Goal: Task Accomplishment & Management: Use online tool/utility

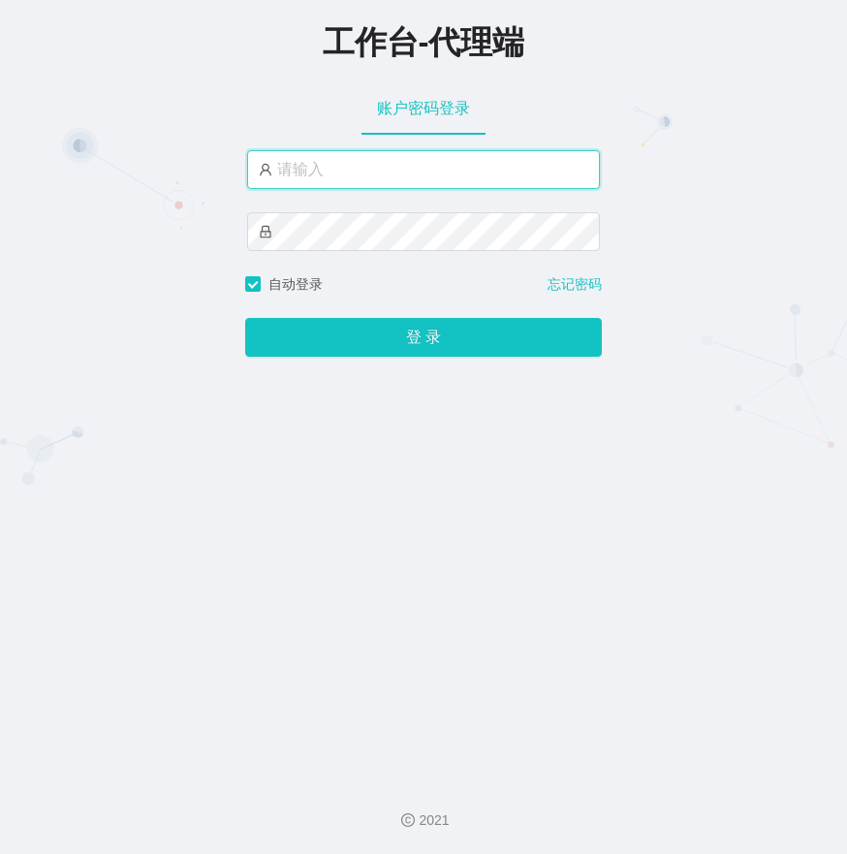
type input "ouma888"
drag, startPoint x: 0, startPoint y: 0, endPoint x: 250, endPoint y: 51, distance: 255.2
click at [250, 51] on div "工作台-代理端" at bounding box center [423, 40] width 847 height 43
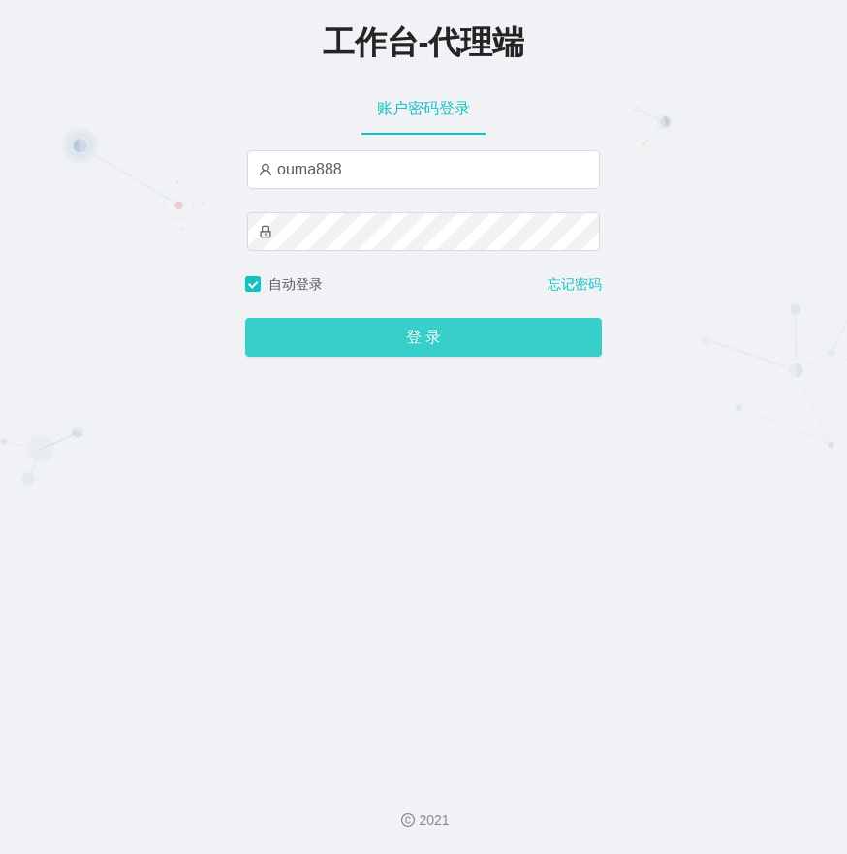
click at [290, 344] on button "登 录" at bounding box center [423, 337] width 357 height 39
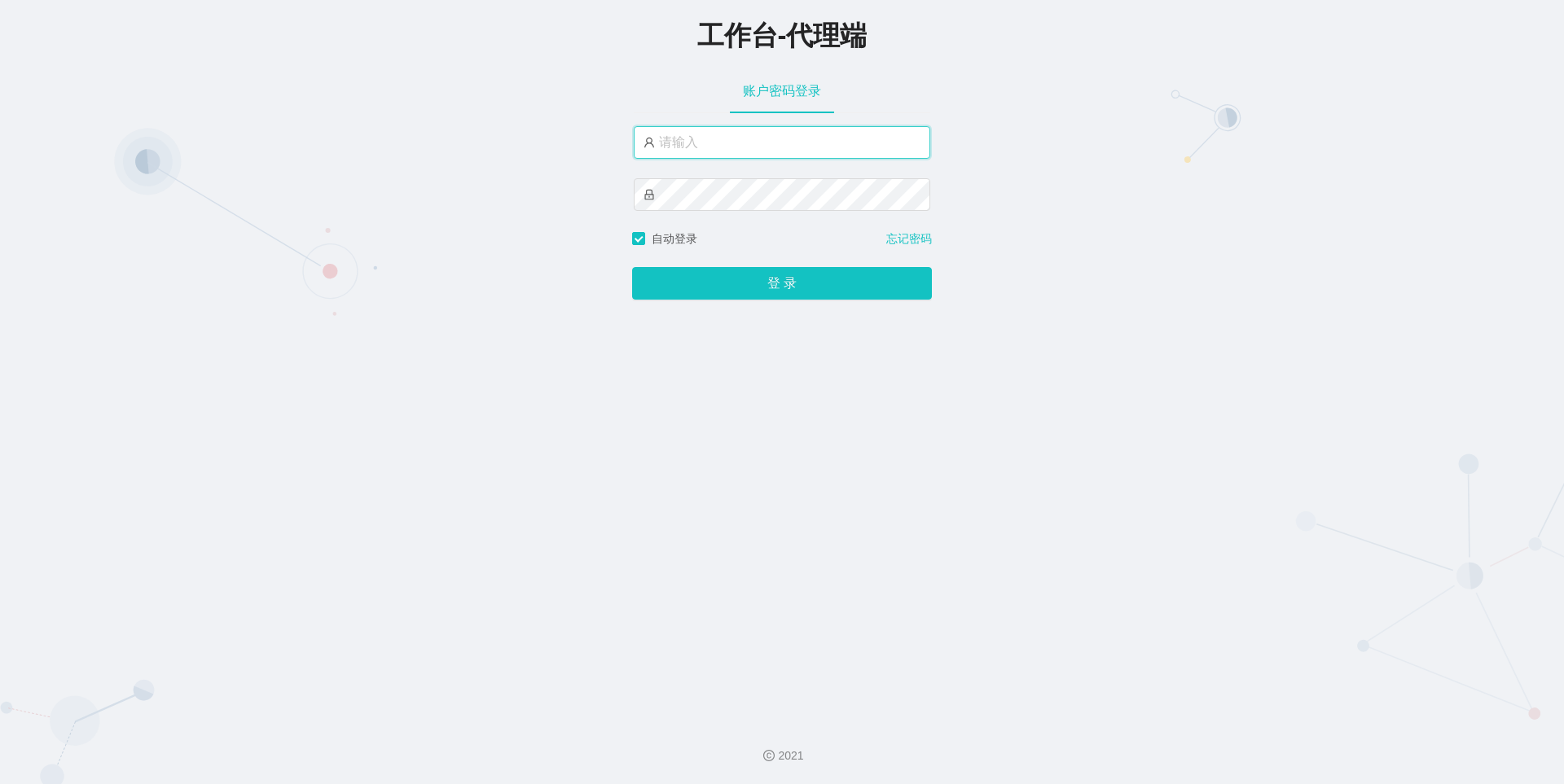
type input "ouma888"
click at [835, 303] on div "工作台-代理端 账户密码登录 ouma888 自动登录 忘记密码 登 录" at bounding box center [782, 354] width 1564 height 708
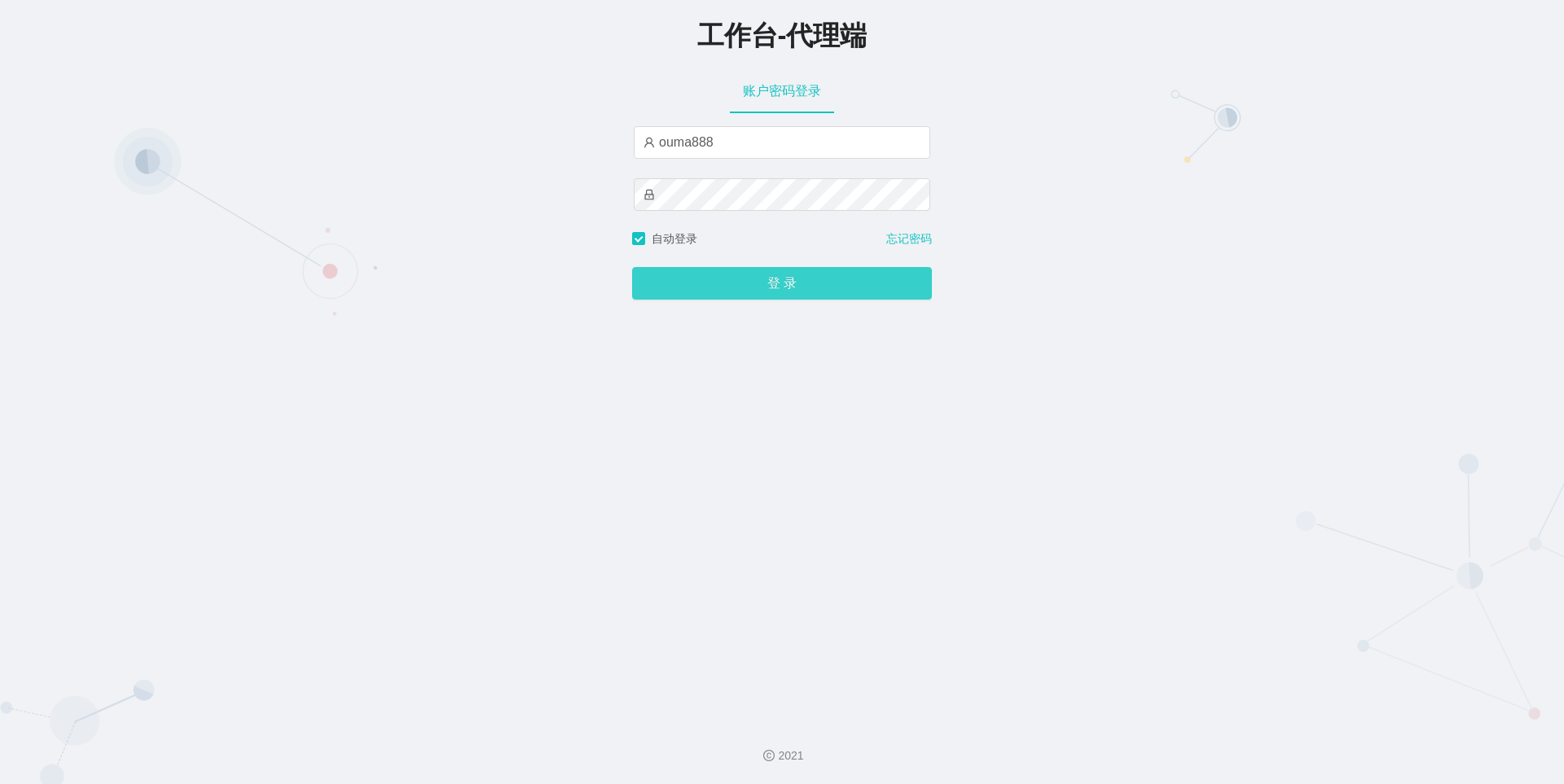
click at [782, 283] on button "登 录" at bounding box center [782, 283] width 300 height 33
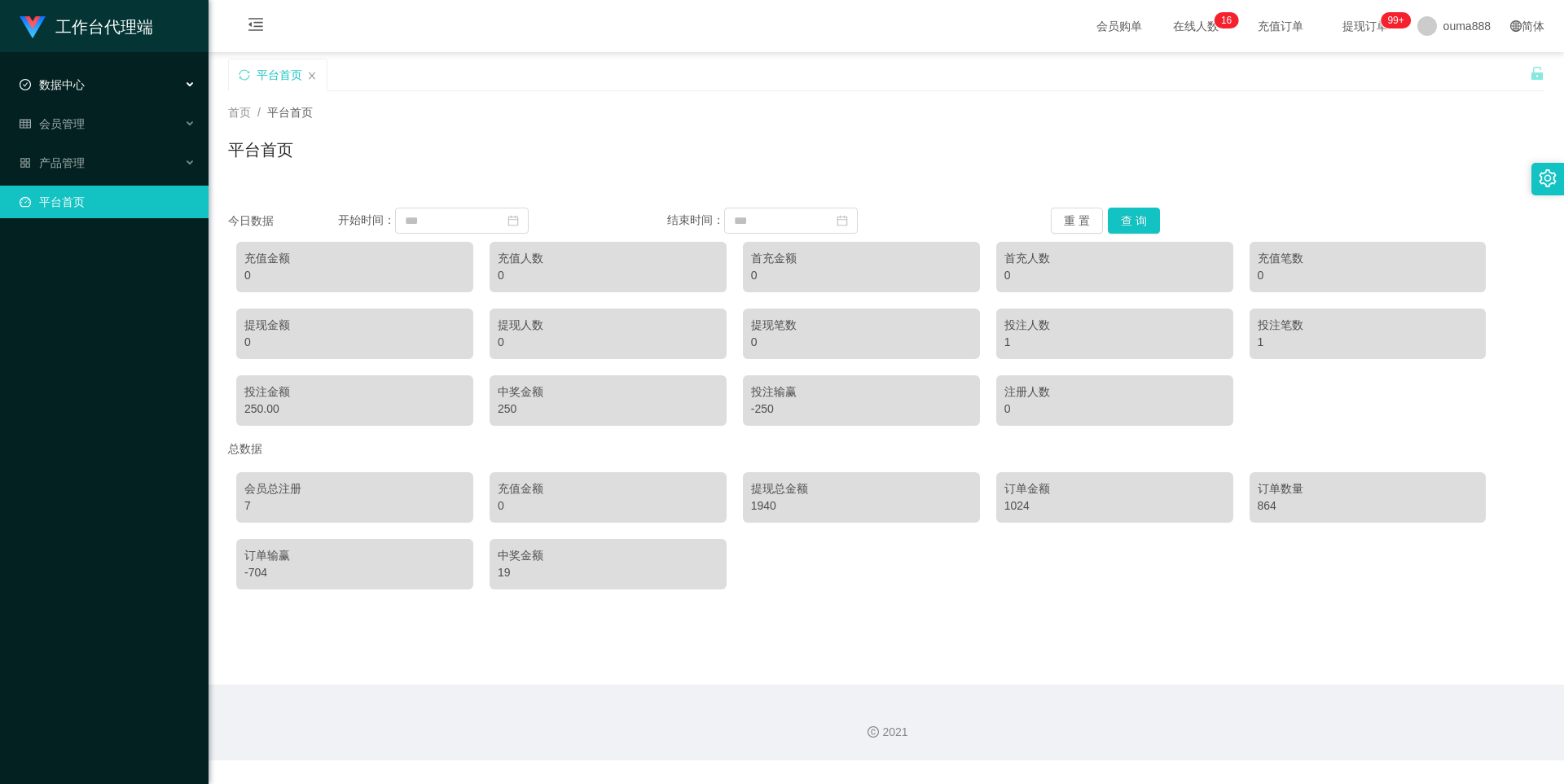
click at [114, 80] on div "数据中心" at bounding box center [104, 84] width 208 height 33
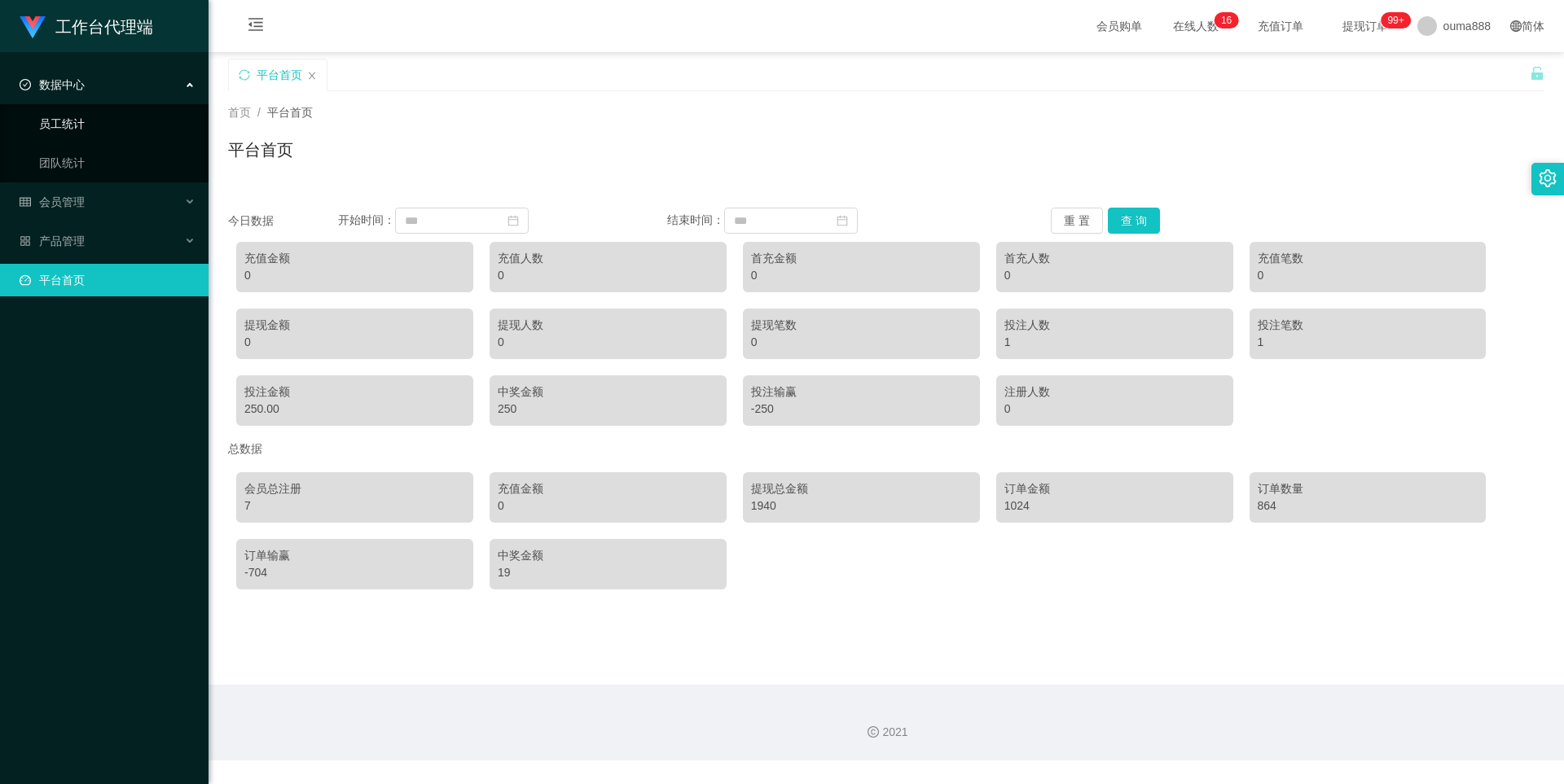
click at [103, 120] on link "员工统计" at bounding box center [118, 124] width 156 height 33
